Goal: Information Seeking & Learning: Check status

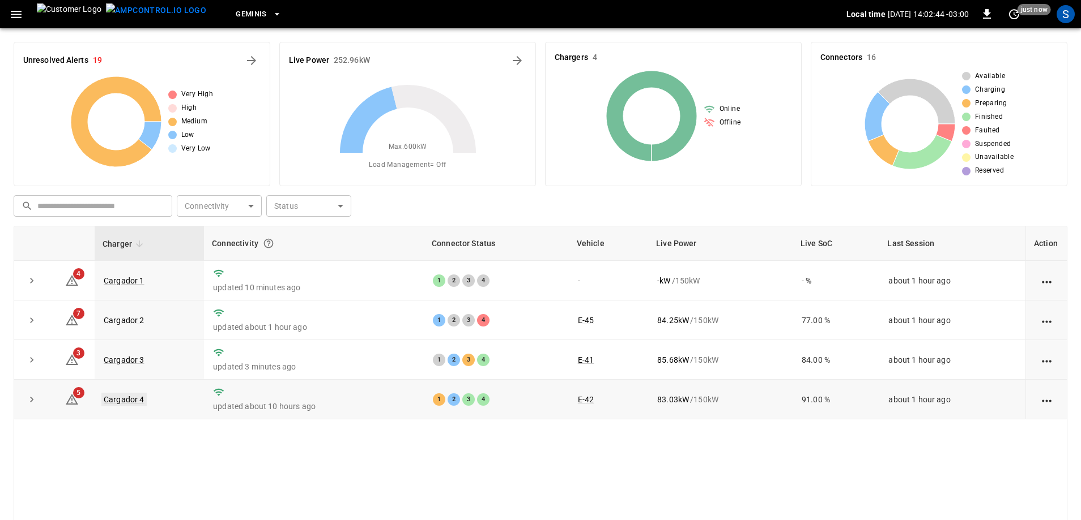
click at [118, 402] on link "Cargador 4" at bounding box center [123, 400] width 45 height 14
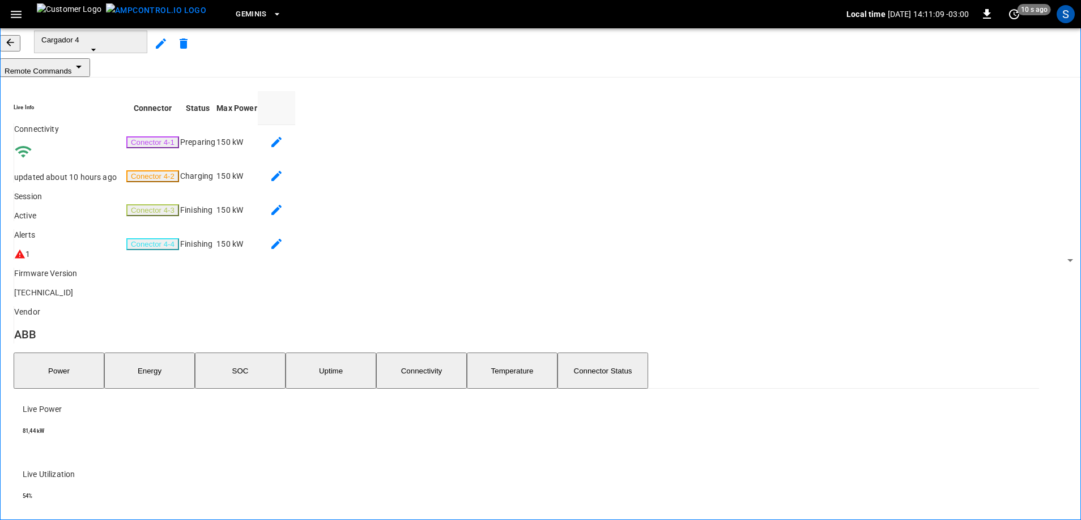
click at [16, 47] on icon "button" at bounding box center [10, 42] width 11 height 11
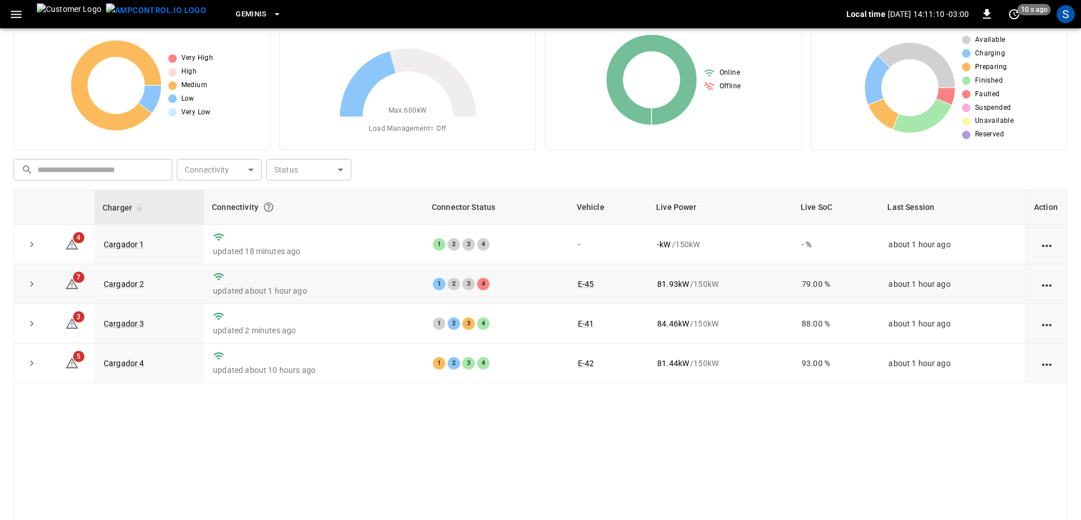
scroll to position [57, 0]
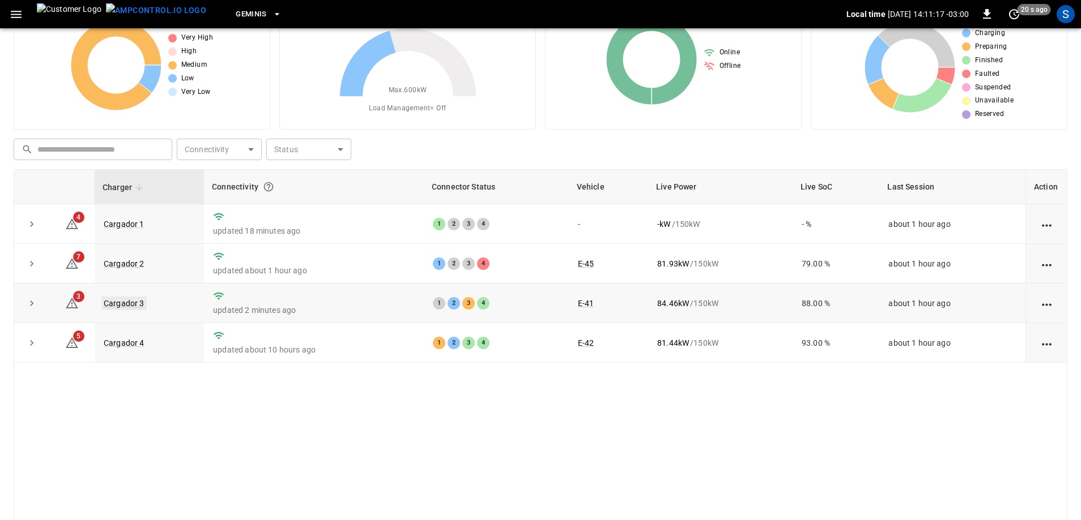
click at [142, 307] on link "Cargador 3" at bounding box center [123, 304] width 45 height 14
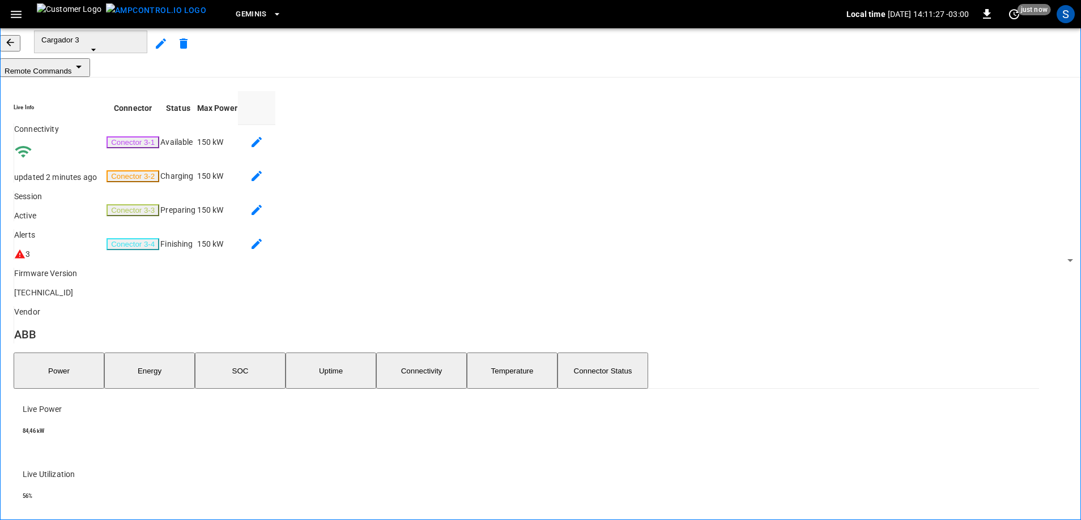
click at [16, 48] on icon "button" at bounding box center [10, 42] width 11 height 11
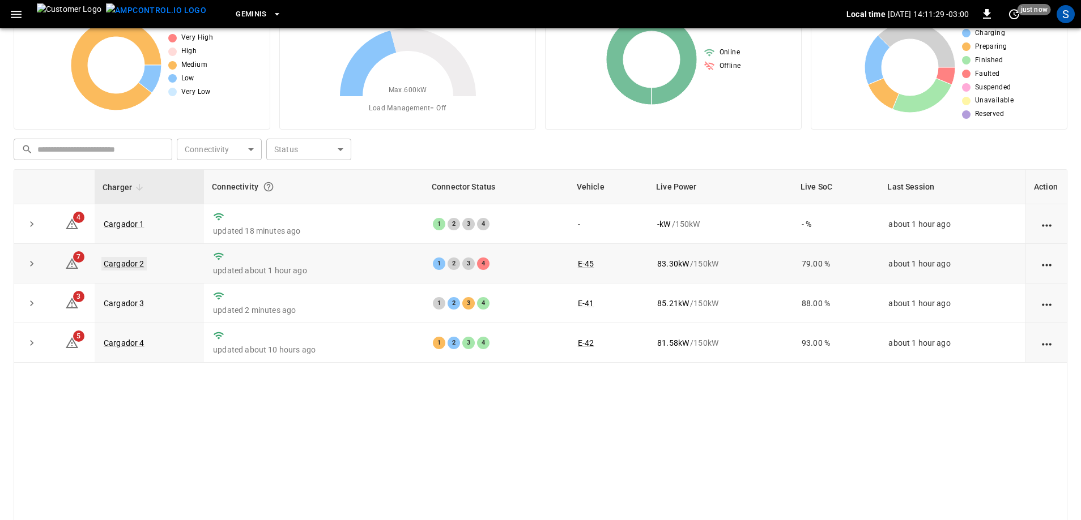
click at [132, 265] on link "Cargador 2" at bounding box center [123, 264] width 45 height 14
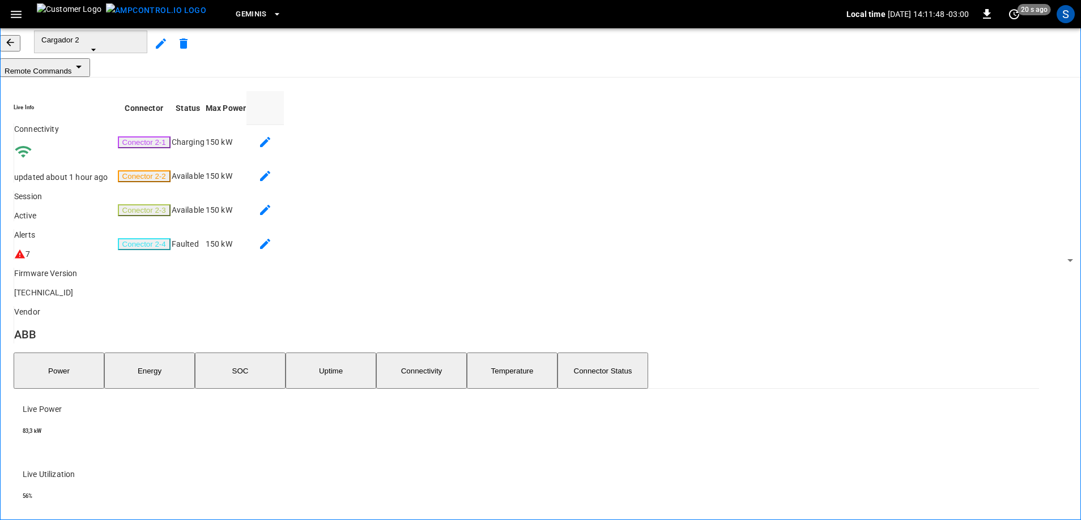
click at [20, 52] on button "button" at bounding box center [10, 43] width 20 height 16
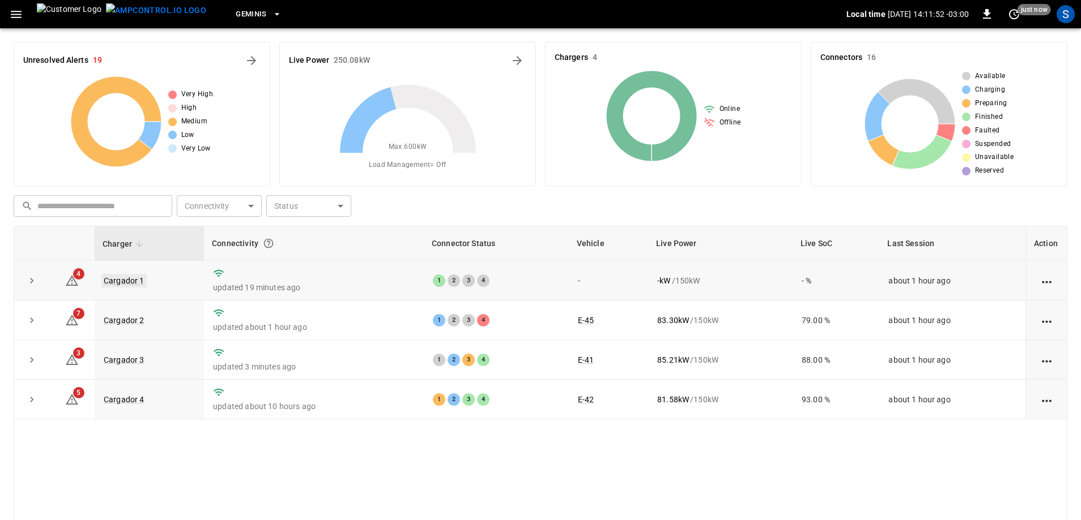
click at [126, 283] on link "Cargador 1" at bounding box center [123, 281] width 45 height 14
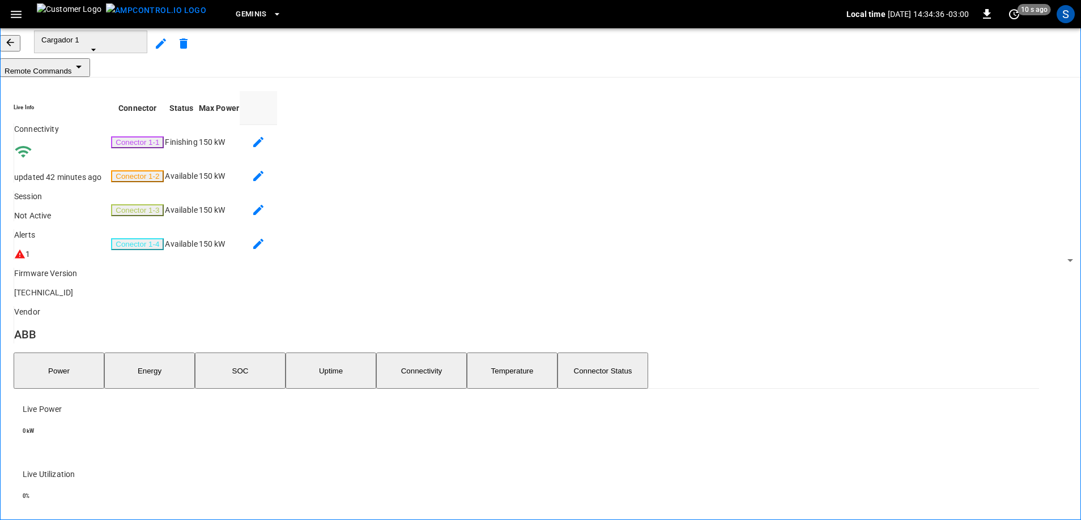
click at [16, 48] on icon "button" at bounding box center [10, 42] width 11 height 11
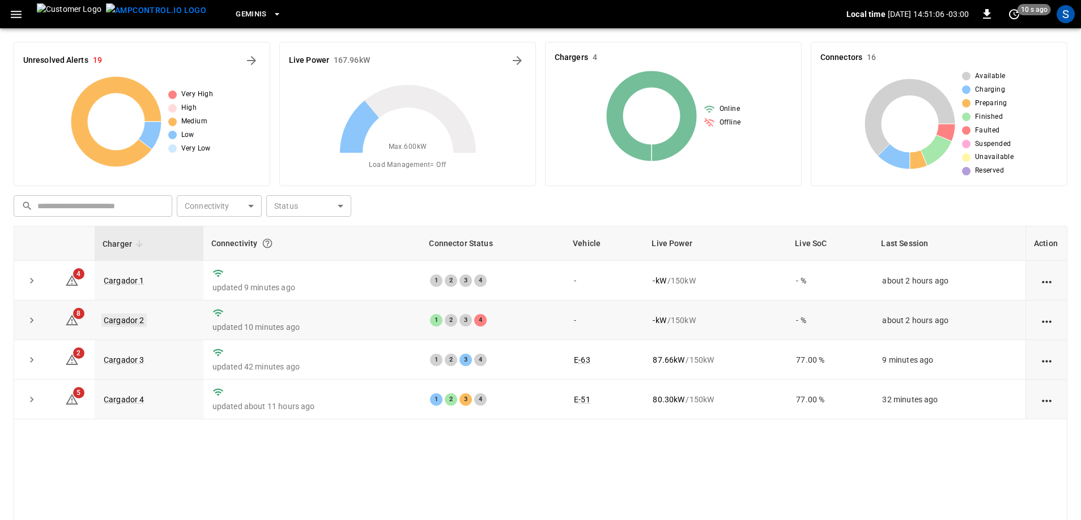
click at [114, 322] on link "Cargador 2" at bounding box center [123, 321] width 45 height 14
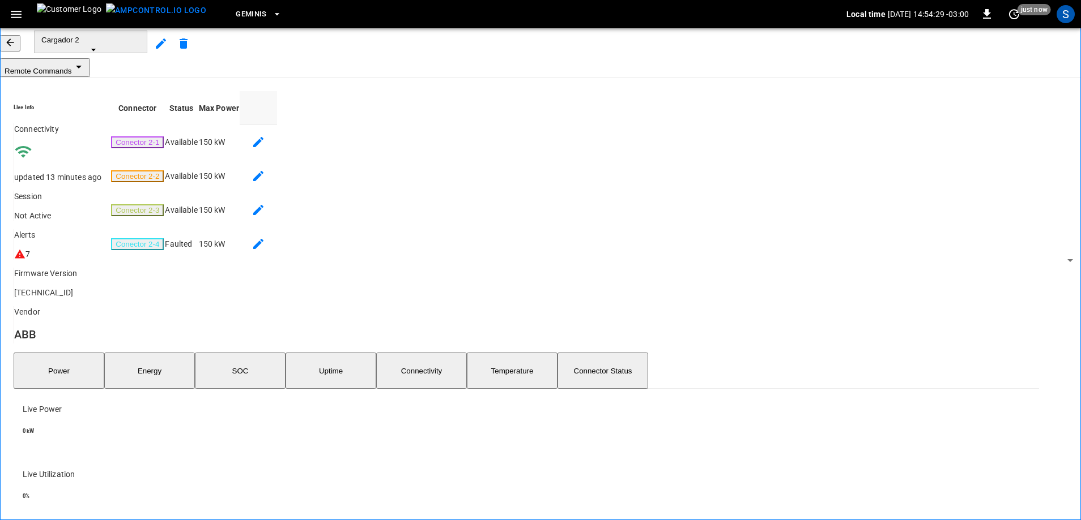
drag, startPoint x: 30, startPoint y: 55, endPoint x: 36, endPoint y: 65, distance: 11.9
click at [16, 48] on icon "button" at bounding box center [10, 42] width 11 height 11
